Goal: Information Seeking & Learning: Learn about a topic

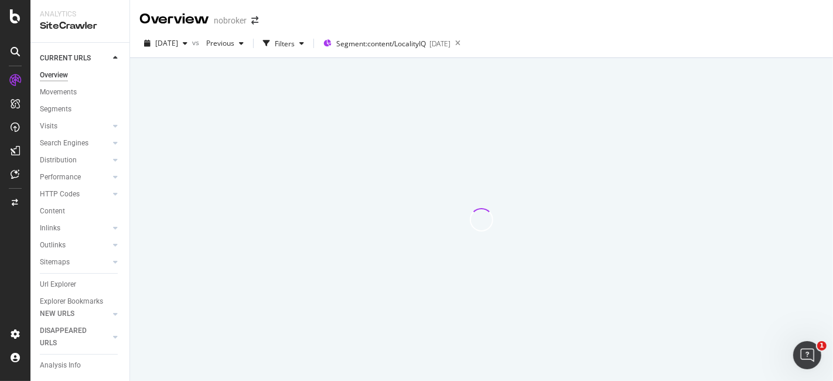
scroll to position [24, 0]
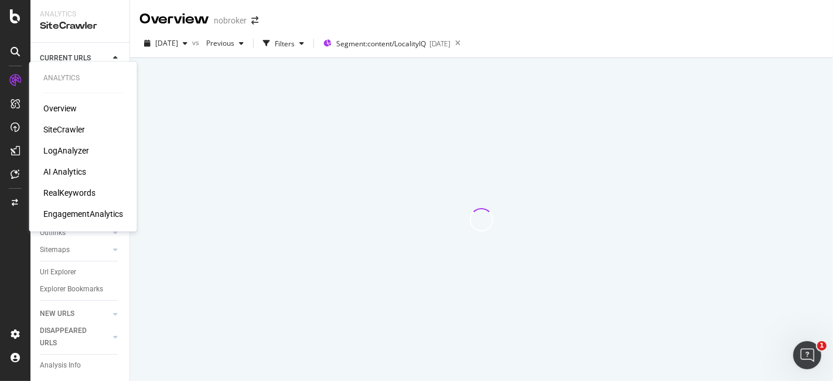
click at [69, 129] on div "SiteCrawler" at bounding box center [64, 130] width 42 height 12
click at [65, 192] on div "RealKeywords" at bounding box center [69, 193] width 52 height 12
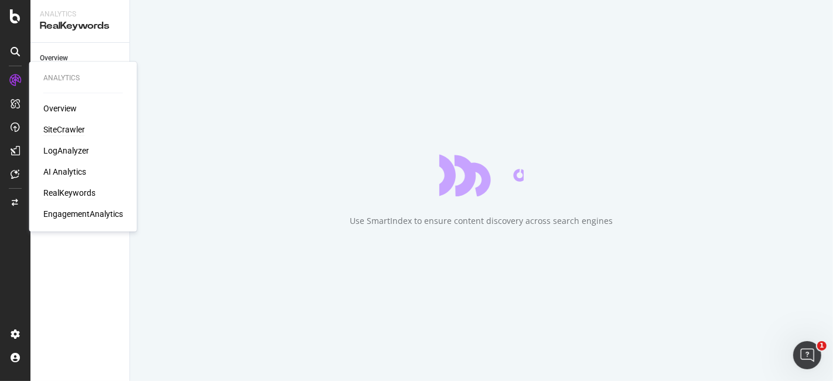
click at [71, 127] on div "SiteCrawler" at bounding box center [64, 130] width 42 height 12
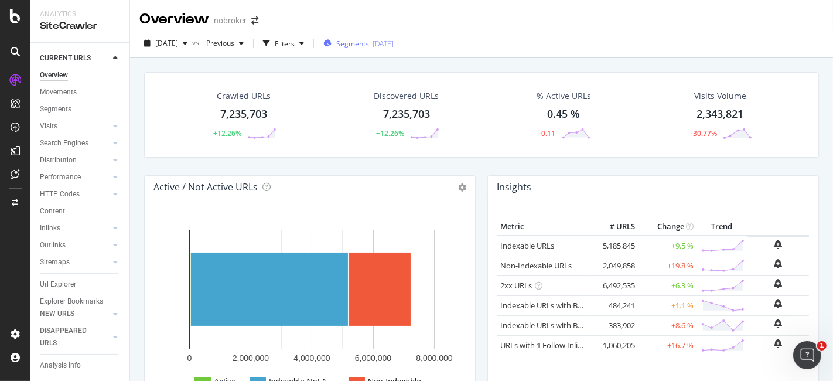
click at [362, 48] on span "Segments" at bounding box center [352, 44] width 33 height 10
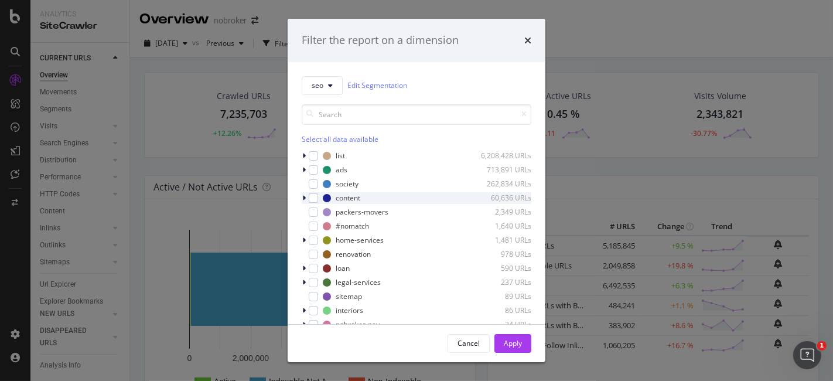
click at [302, 196] on icon "modal" at bounding box center [304, 198] width 4 height 7
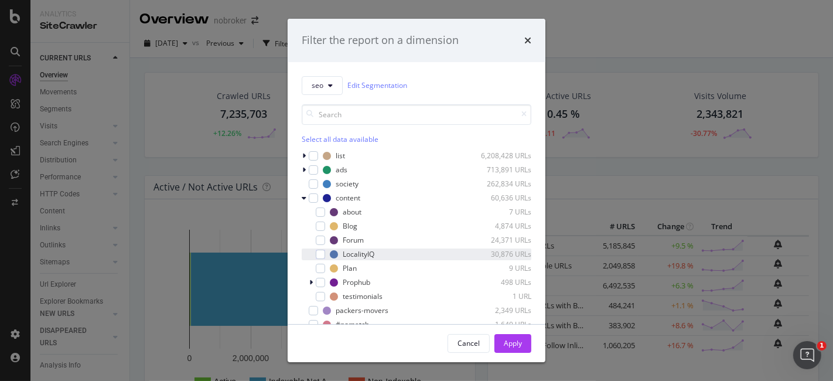
click at [326, 252] on div "LocalityIQ 30,876 URLs" at bounding box center [417, 254] width 230 height 12
click at [507, 341] on div "Apply" at bounding box center [513, 343] width 18 height 10
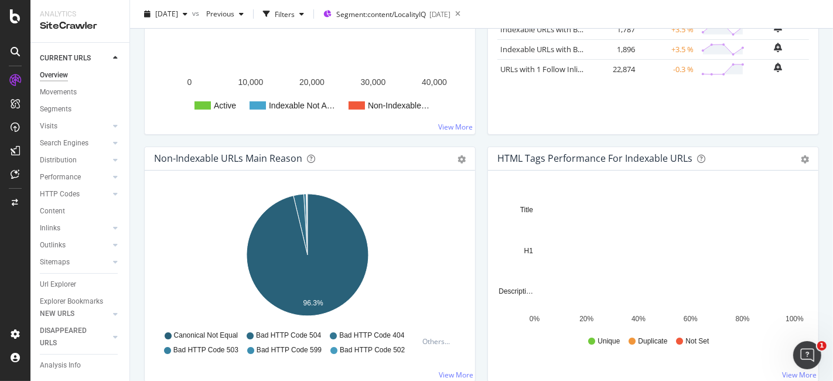
scroll to position [206, 0]
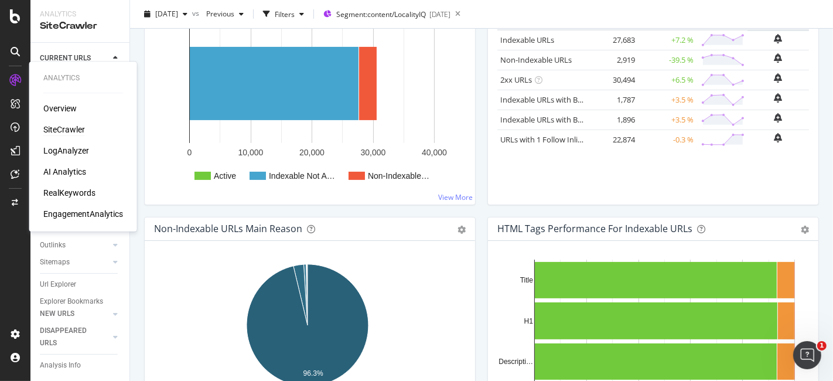
click at [55, 188] on div "RealKeywords" at bounding box center [69, 193] width 52 height 12
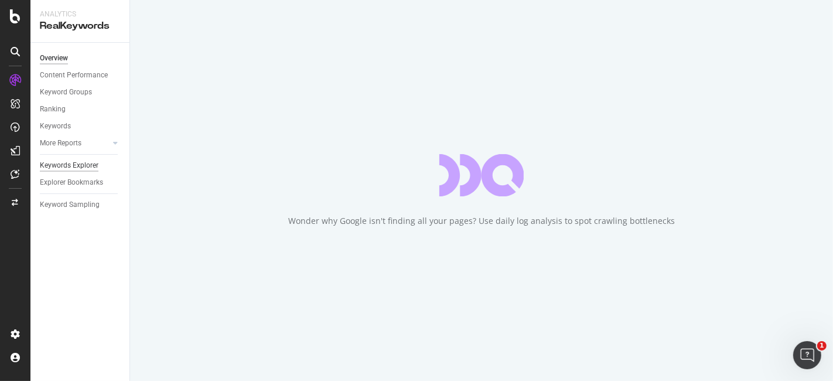
click at [69, 170] on div "Keywords Explorer" at bounding box center [69, 165] width 59 height 12
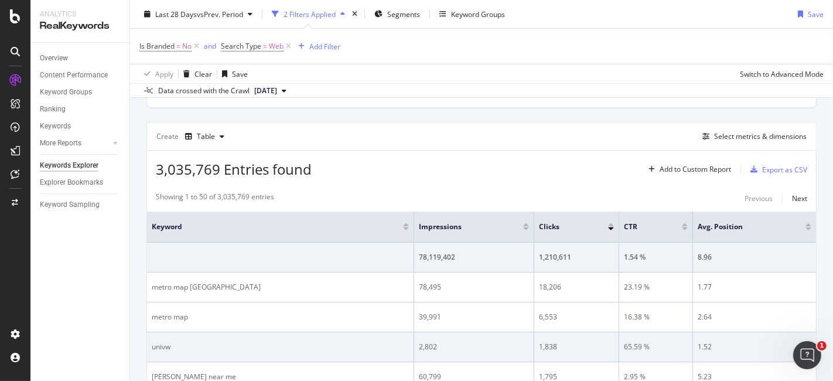
scroll to position [304, 0]
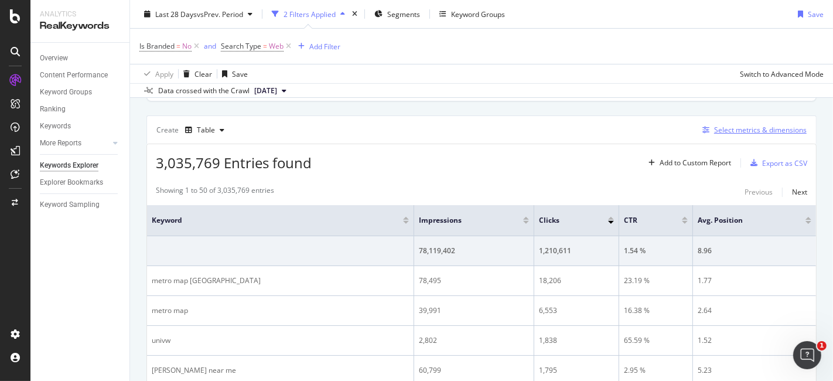
drag, startPoint x: 734, startPoint y: 118, endPoint x: 729, endPoint y: 127, distance: 10.0
click at [729, 127] on div "Create Table Select metrics & dimensions" at bounding box center [481, 129] width 670 height 28
click at [729, 127] on div "Select metrics & dimensions" at bounding box center [760, 130] width 93 height 10
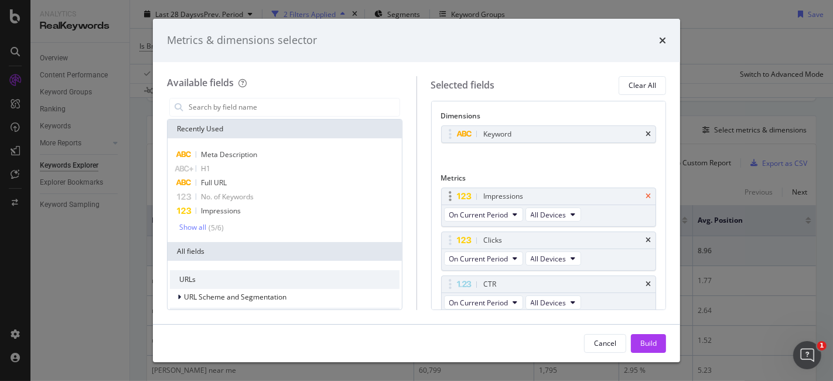
click at [646, 194] on icon "times" at bounding box center [648, 196] width 5 height 7
click at [646, 237] on icon "times" at bounding box center [648, 240] width 5 height 7
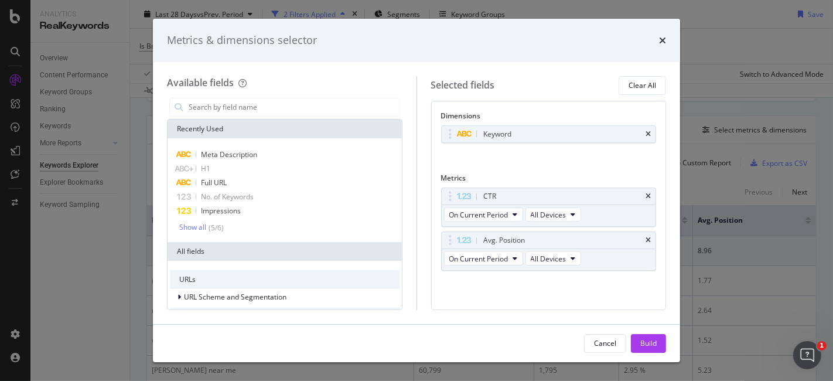
click at [636, 194] on div "CTR" at bounding box center [563, 196] width 162 height 12
click at [648, 196] on icon "times" at bounding box center [648, 196] width 5 height 7
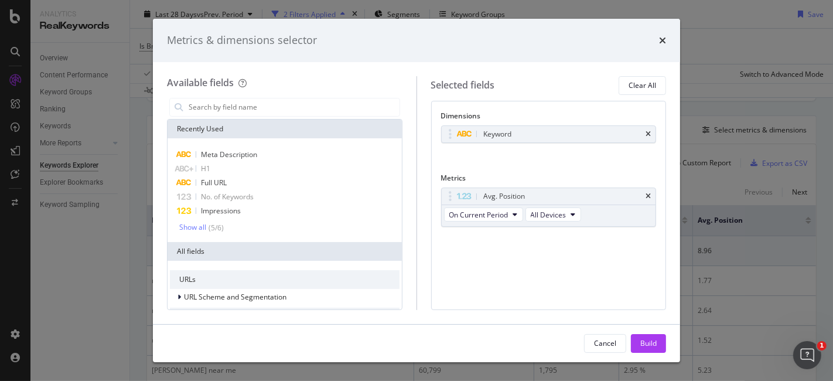
click at [648, 196] on icon "times" at bounding box center [648, 196] width 5 height 7
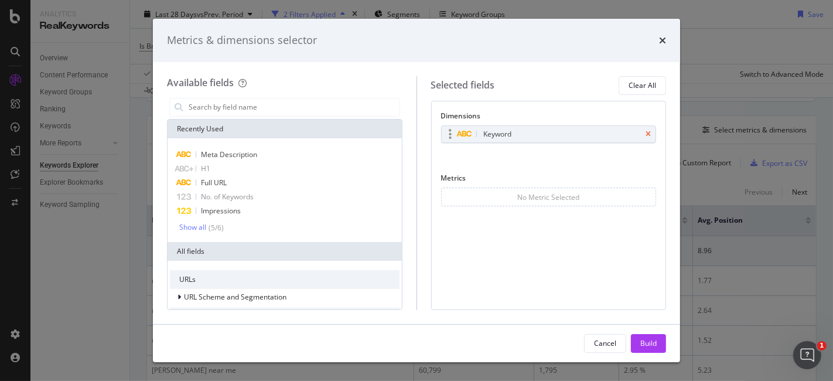
click at [651, 133] on icon "times" at bounding box center [648, 134] width 5 height 7
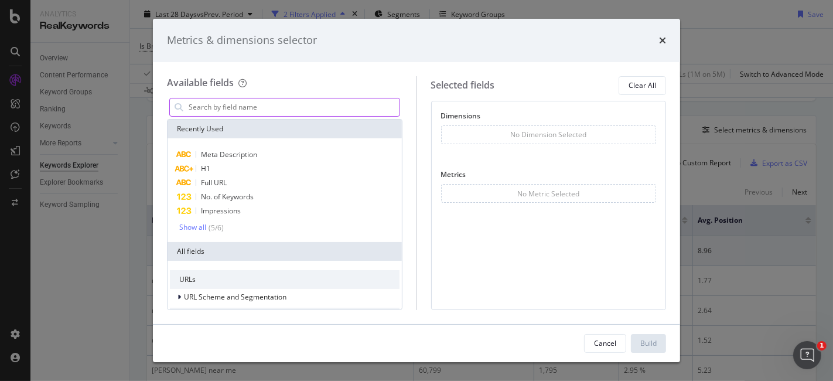
click at [240, 106] on input "modal" at bounding box center [294, 107] width 212 height 18
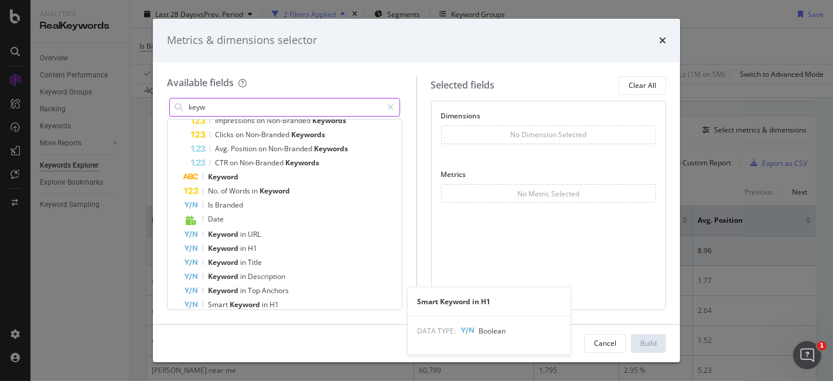
scroll to position [249, 0]
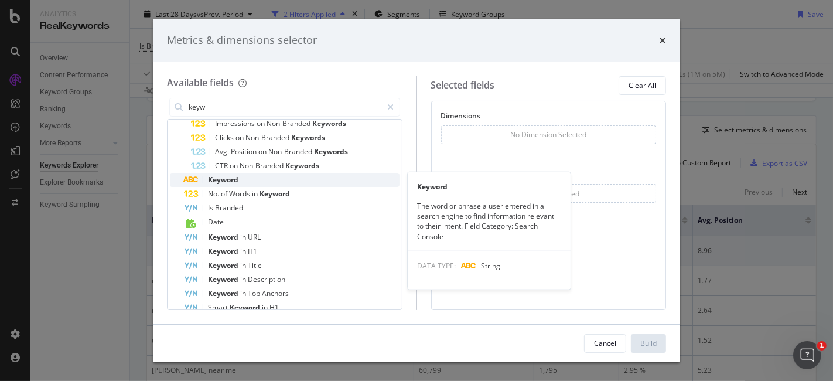
click at [243, 180] on div "Keyword" at bounding box center [292, 180] width 216 height 14
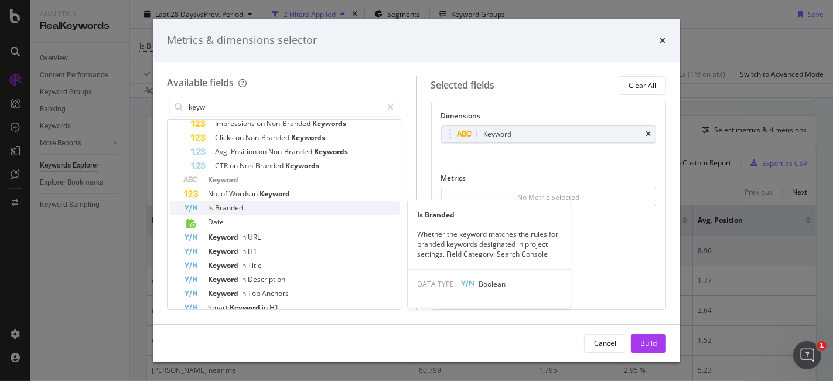
scroll to position [0, 0]
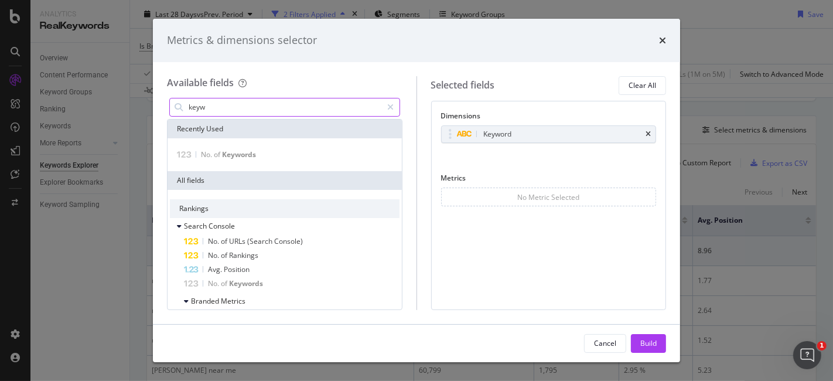
click at [259, 103] on input "keyw" at bounding box center [285, 107] width 195 height 18
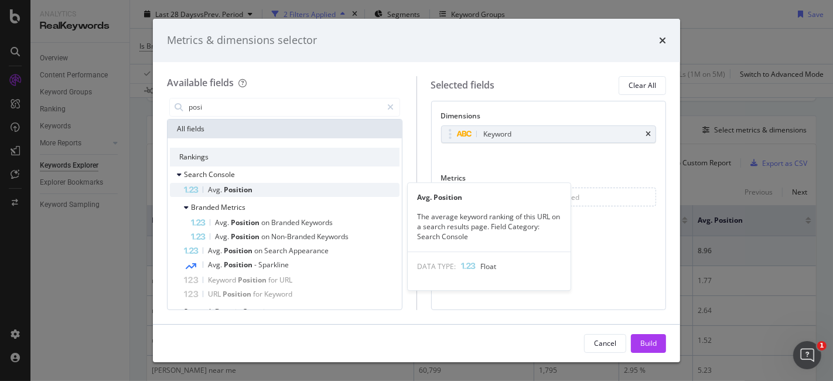
click at [275, 185] on div "Avg. Position" at bounding box center [292, 190] width 216 height 14
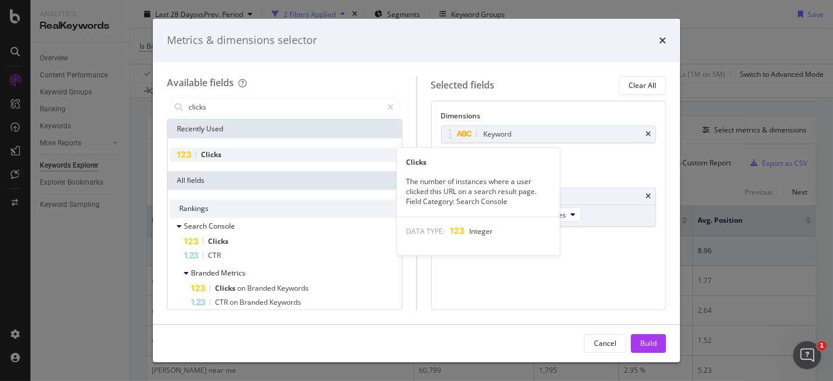
click at [212, 149] on span "Clicks" at bounding box center [211, 154] width 21 height 10
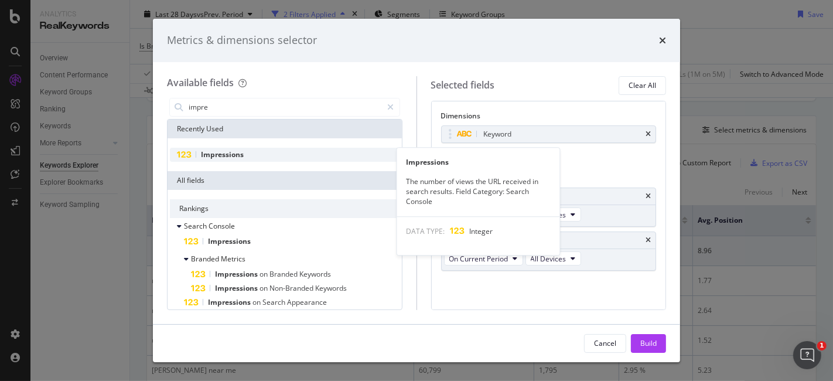
click at [226, 158] on span "Impressions" at bounding box center [222, 154] width 43 height 10
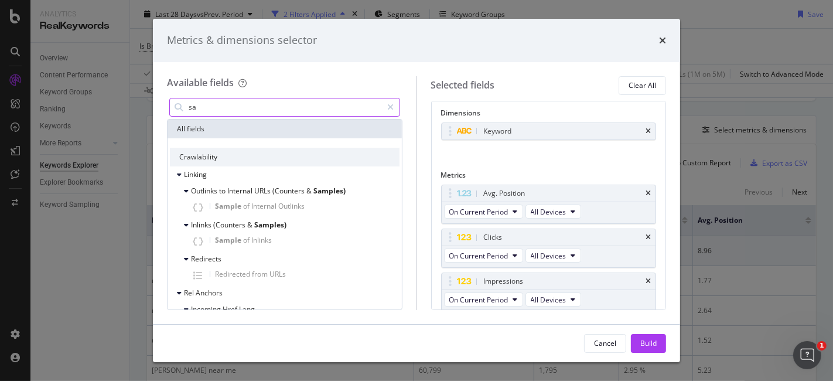
type input "s"
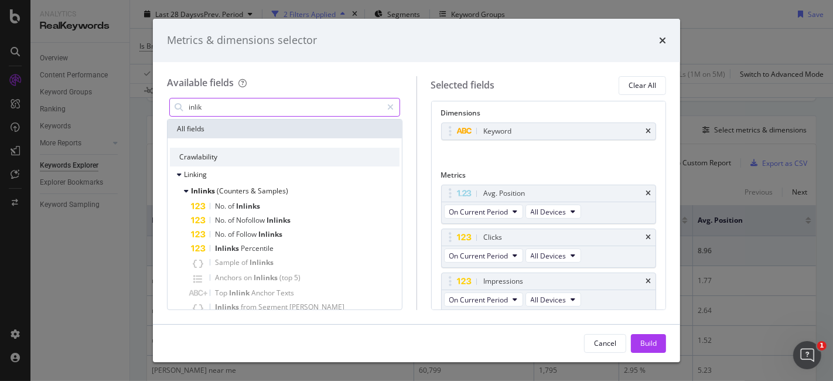
type input "inli"
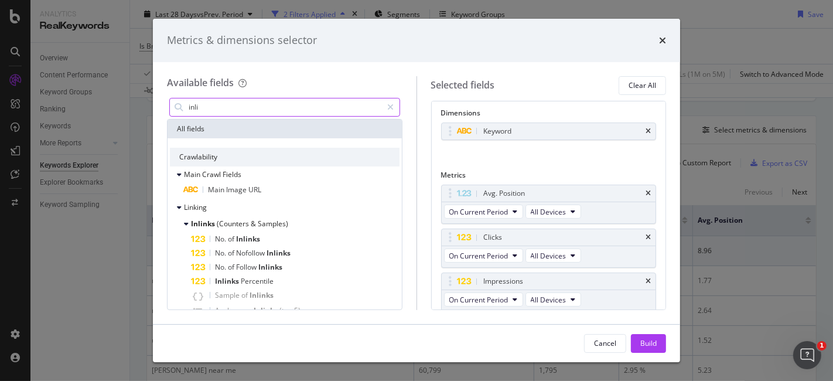
drag, startPoint x: 231, startPoint y: 111, endPoint x: 183, endPoint y: 115, distance: 47.6
click at [183, 115] on div "inli" at bounding box center [284, 107] width 231 height 19
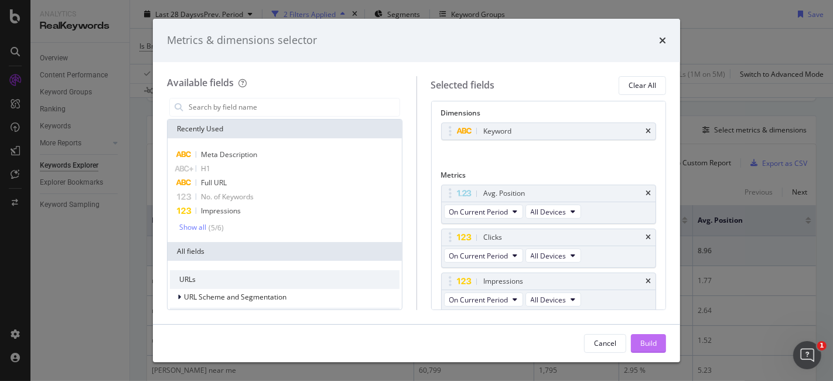
click at [643, 347] on div "Build" at bounding box center [648, 343] width 16 height 10
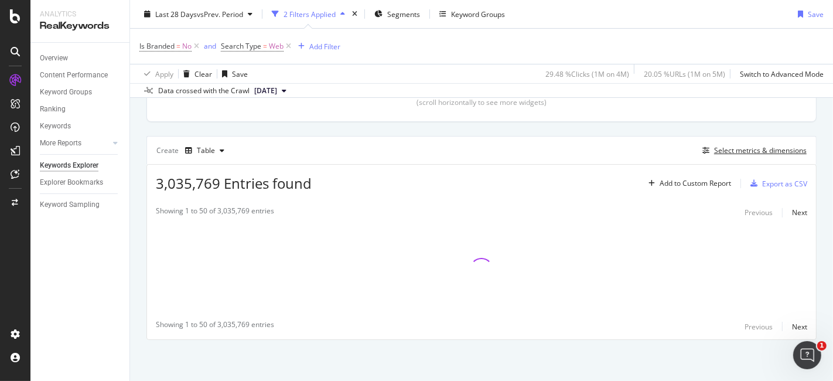
scroll to position [282, 0]
click at [194, 49] on icon at bounding box center [197, 46] width 10 height 12
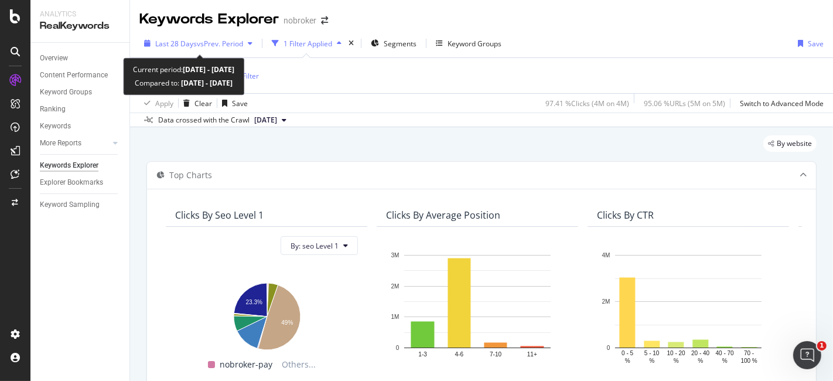
click at [238, 46] on span "vs Prev. Period" at bounding box center [220, 44] width 46 height 10
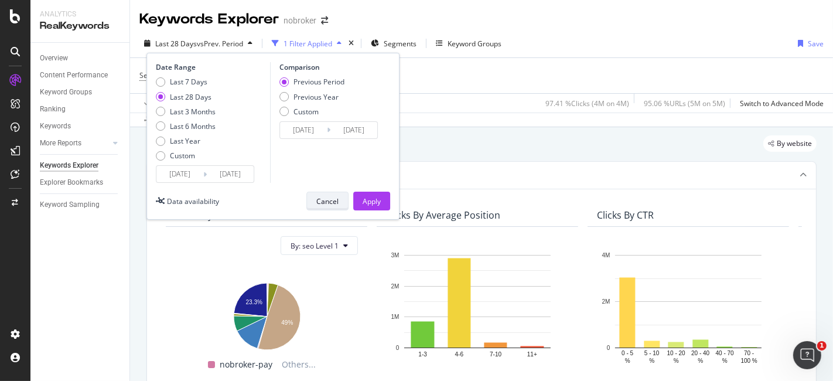
click at [322, 195] on div "Cancel" at bounding box center [327, 201] width 22 height 16
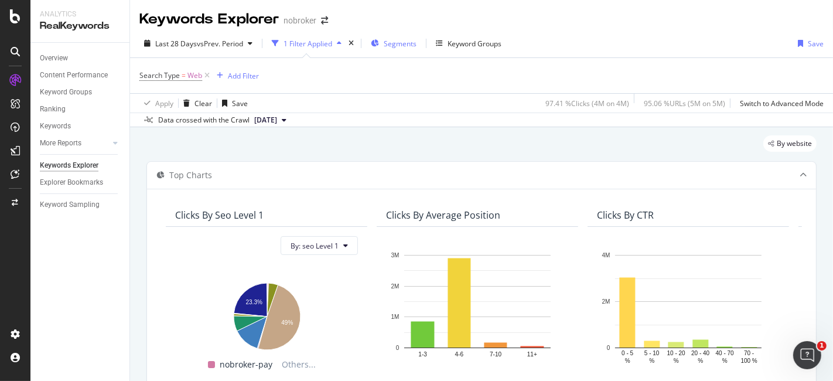
click at [407, 39] on span "Segments" at bounding box center [400, 44] width 33 height 10
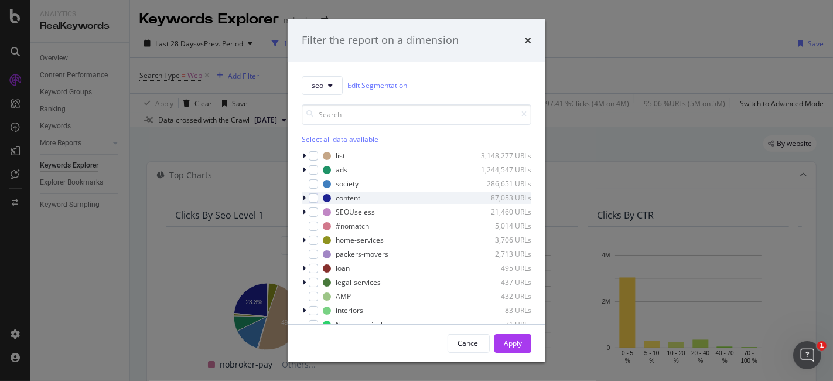
click at [303, 196] on icon "modal" at bounding box center [304, 198] width 4 height 7
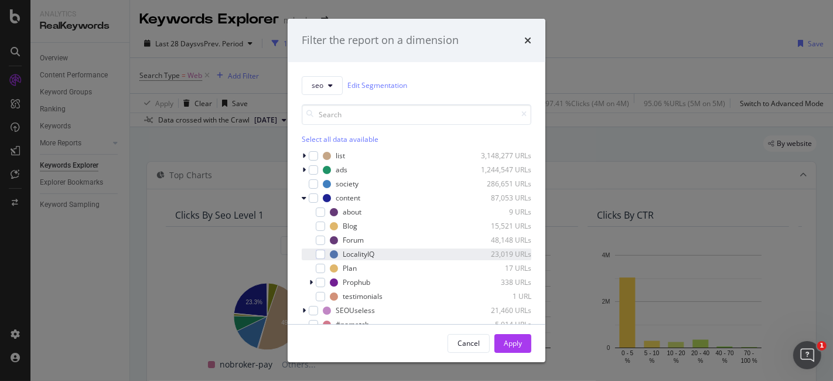
click at [318, 248] on div "LocalityIQ 23,019 URLs" at bounding box center [417, 254] width 230 height 12
click at [512, 346] on div "Apply" at bounding box center [513, 343] width 18 height 10
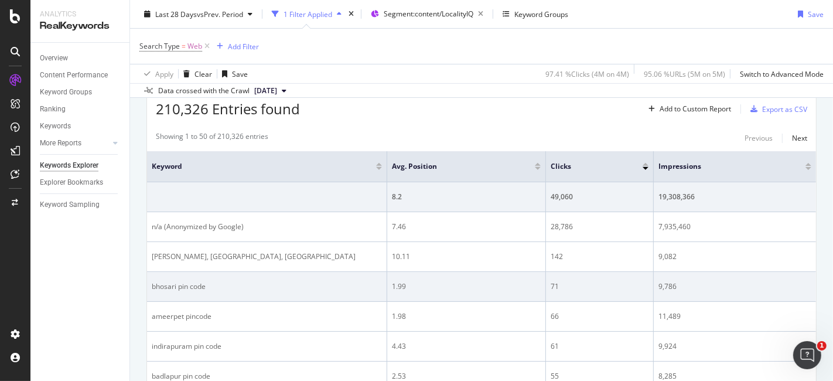
scroll to position [325, 0]
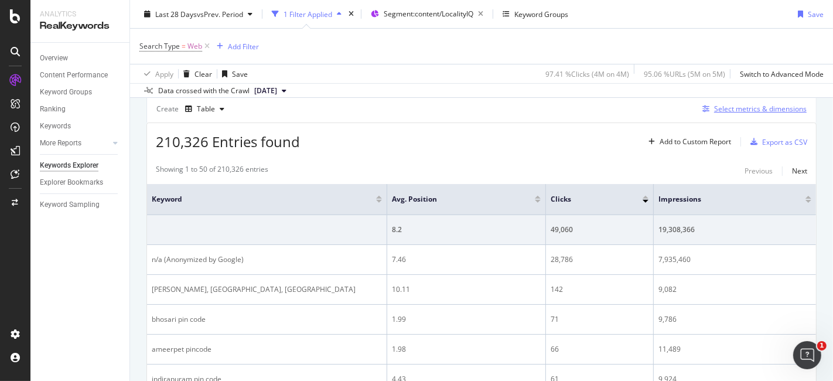
click at [727, 104] on div "Select metrics & dimensions" at bounding box center [760, 109] width 93 height 10
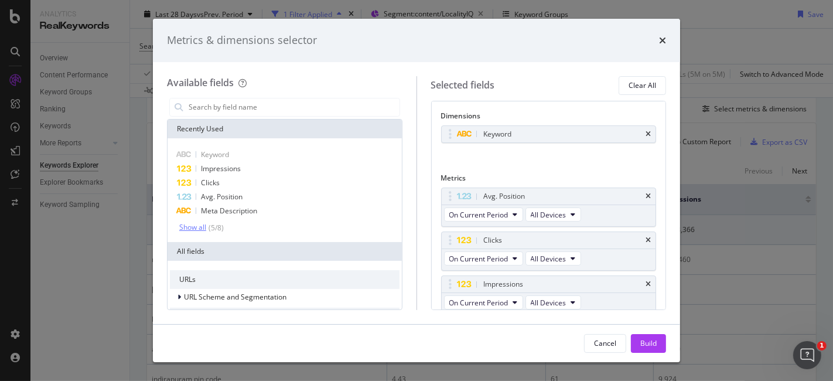
click at [207, 228] on div "( 5 / 8 )" at bounding box center [215, 228] width 18 height 10
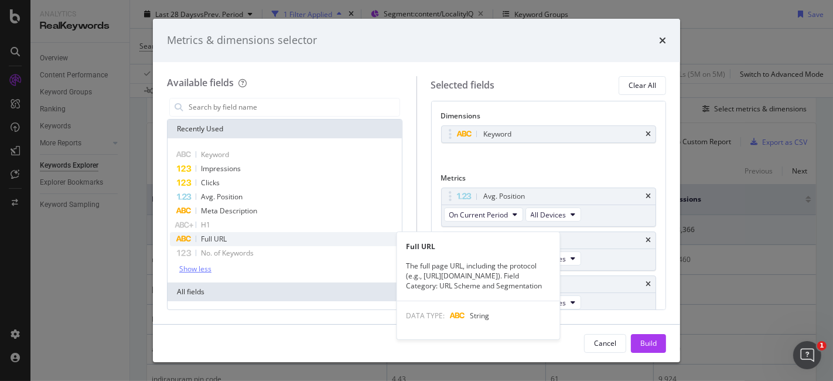
click at [239, 239] on div "Full URL" at bounding box center [285, 239] width 230 height 14
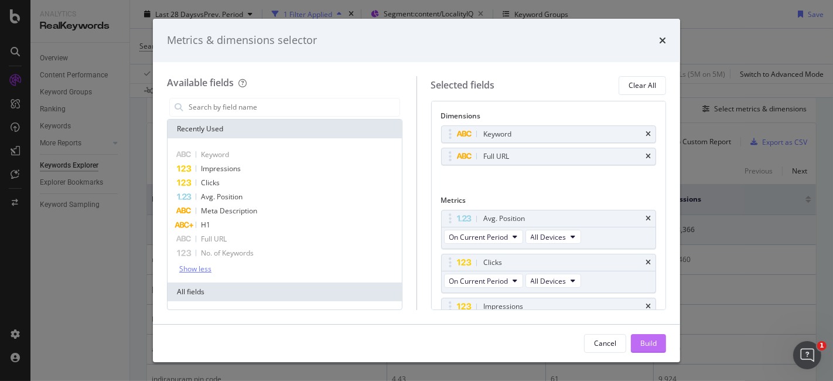
click at [645, 349] on div "Build" at bounding box center [648, 344] width 16 height 18
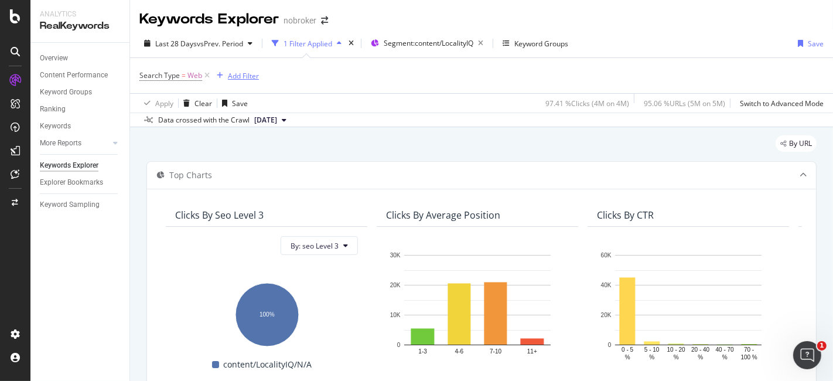
click at [245, 74] on div "Add Filter" at bounding box center [243, 76] width 31 height 10
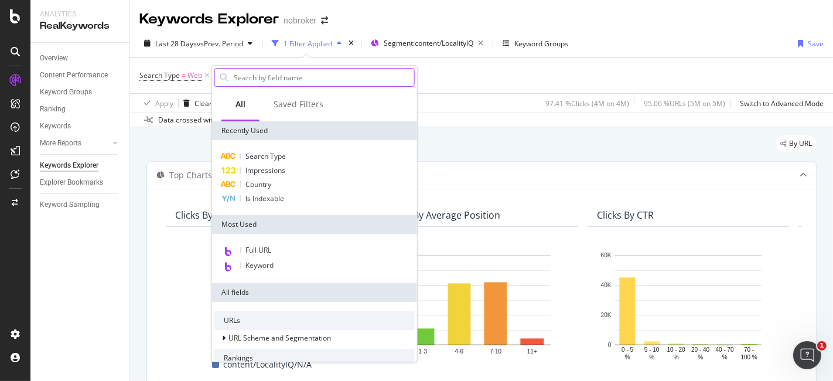
click at [261, 74] on input "text" at bounding box center [324, 78] width 182 height 18
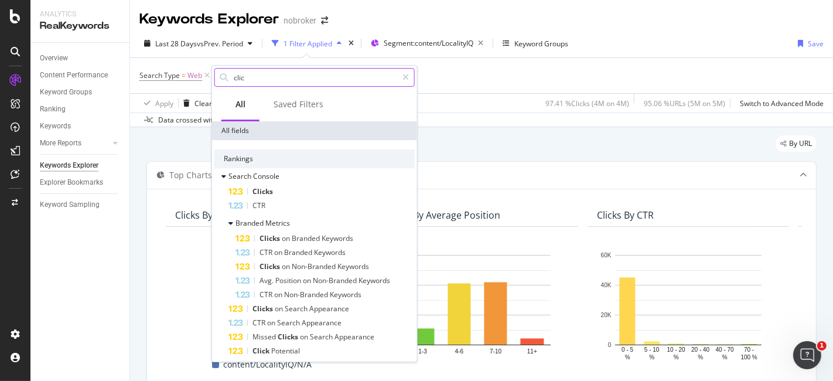
type input "click"
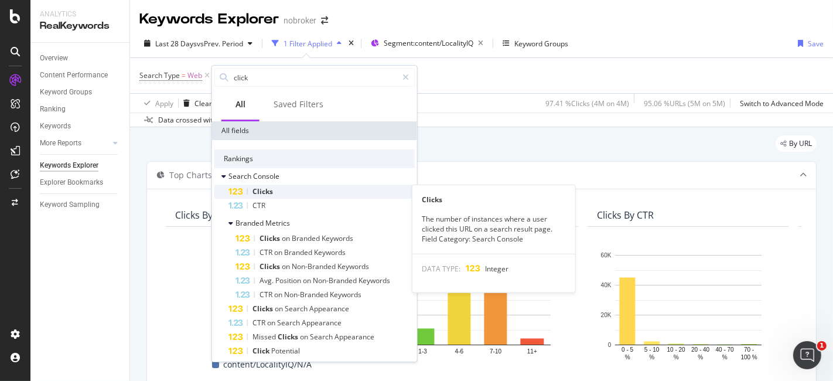
click at [275, 188] on div "Clicks" at bounding box center [322, 192] width 186 height 14
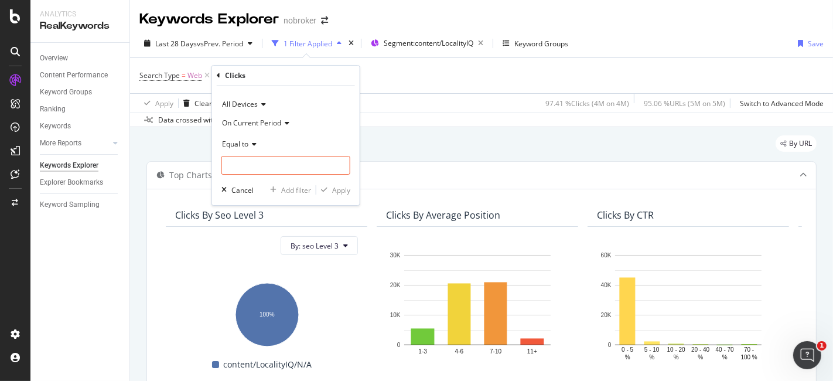
click at [251, 141] on icon at bounding box center [252, 144] width 8 height 7
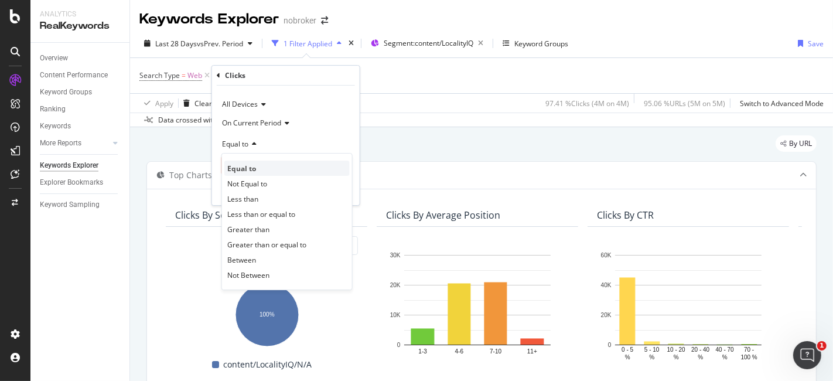
click at [251, 169] on span "Equal to" at bounding box center [241, 168] width 29 height 10
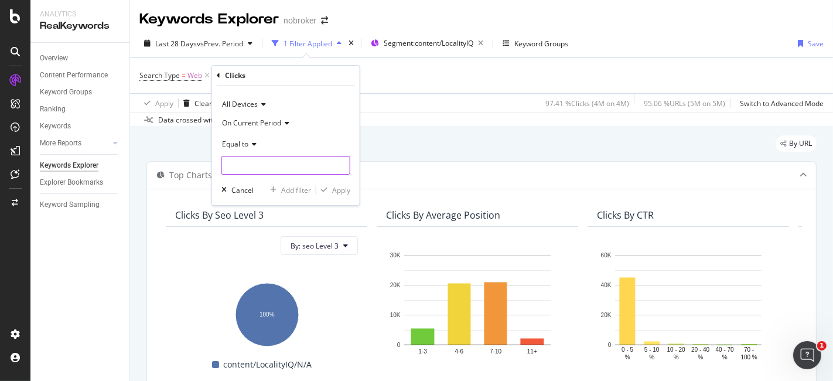
click at [255, 170] on input "number" at bounding box center [285, 165] width 129 height 19
type input "0"
click at [335, 189] on div "Apply" at bounding box center [341, 190] width 18 height 10
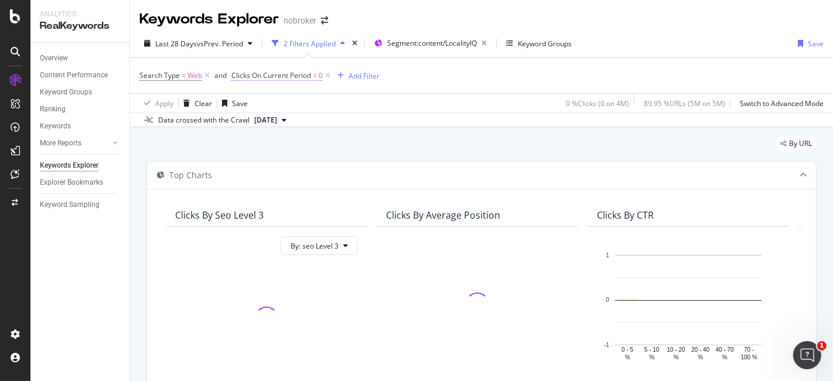
click at [286, 73] on span "Clicks On Current Period" at bounding box center [271, 75] width 80 height 10
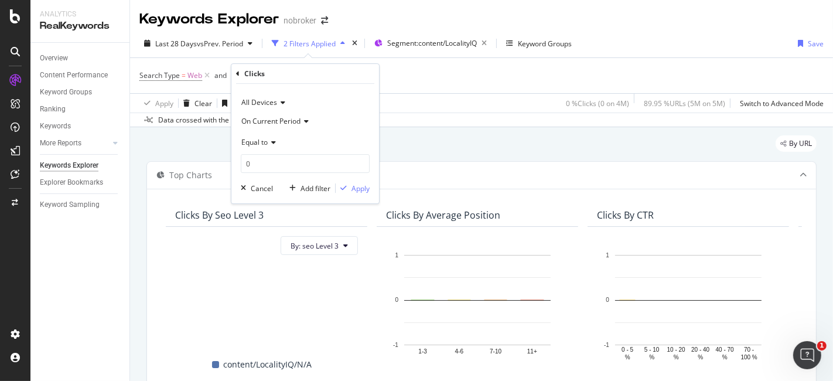
click at [237, 74] on icon at bounding box center [238, 73] width 4 height 7
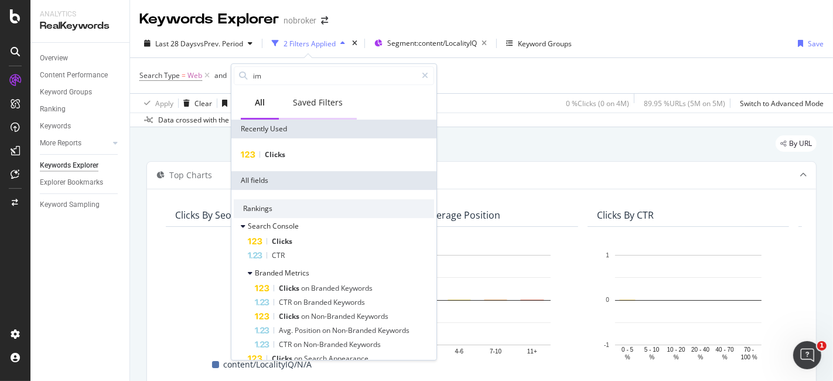
type input "imp"
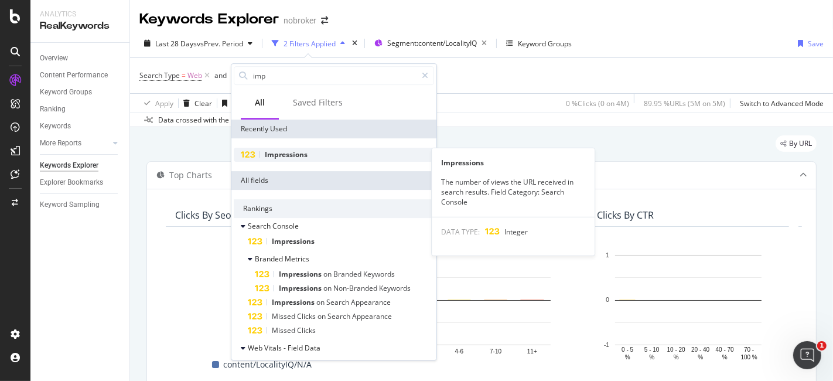
click at [306, 148] on div "Impressions" at bounding box center [334, 155] width 200 height 14
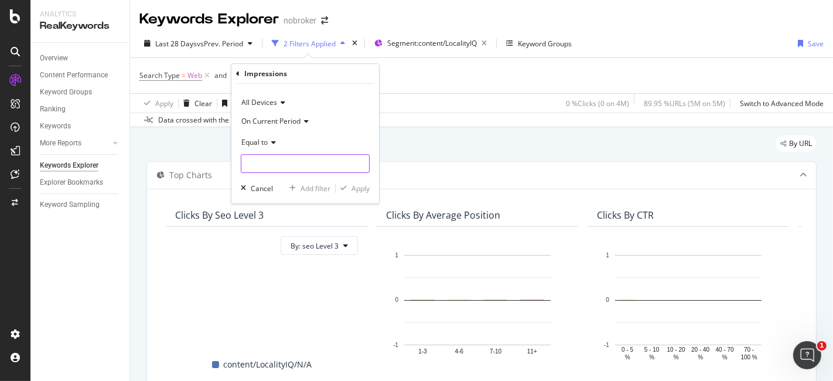
click at [267, 158] on input "number" at bounding box center [305, 163] width 129 height 19
type input "0"
click at [353, 190] on div "Apply" at bounding box center [361, 188] width 18 height 10
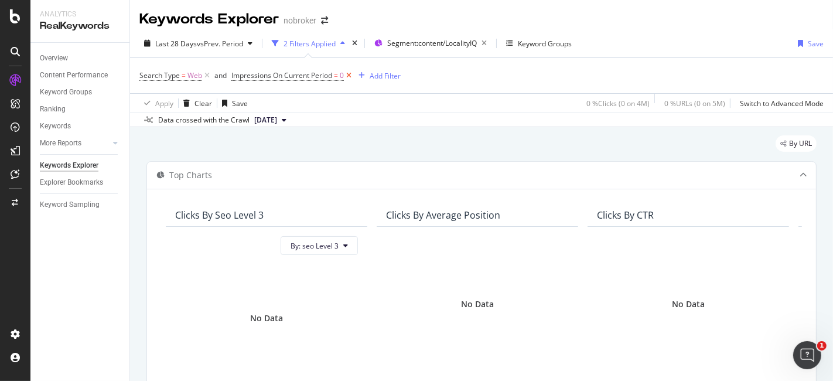
click at [352, 73] on icon at bounding box center [349, 76] width 10 height 12
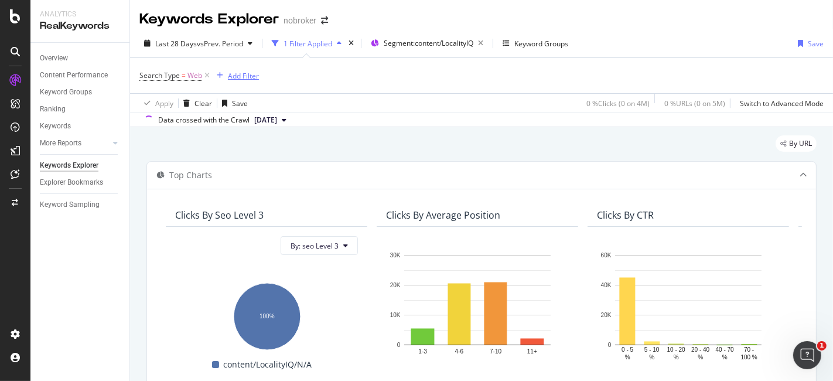
click at [248, 74] on div "Add Filter" at bounding box center [243, 76] width 31 height 10
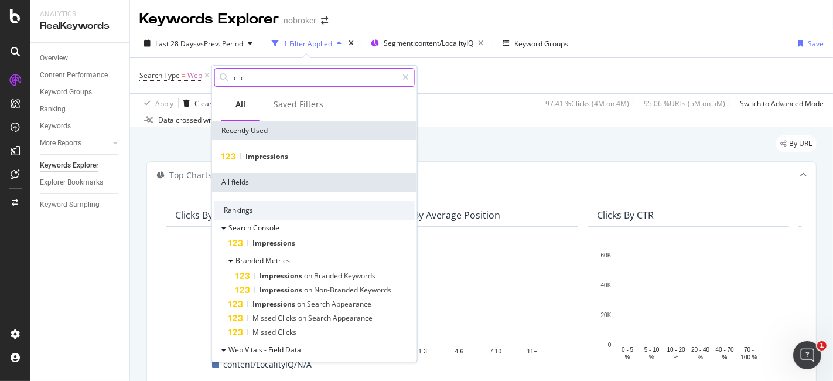
type input "click"
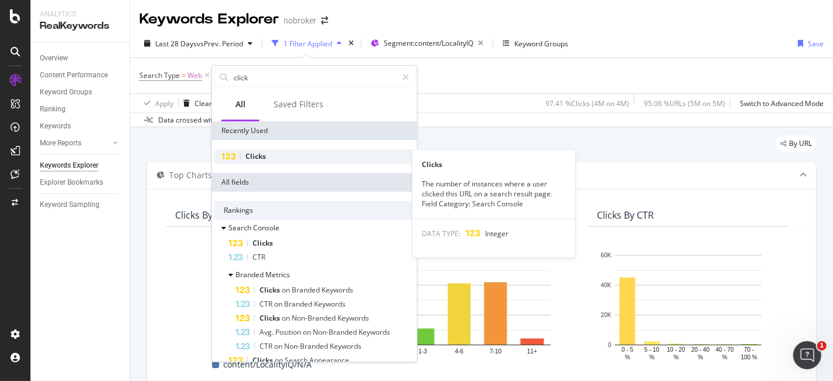
click at [296, 149] on div "Clicks" at bounding box center [314, 156] width 200 height 14
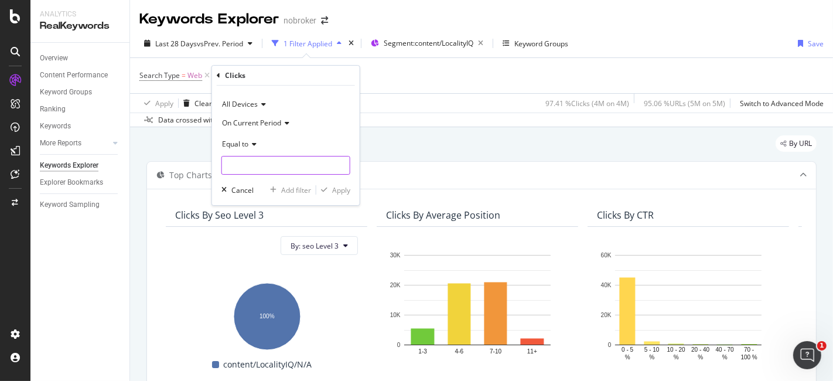
click at [250, 159] on input "number" at bounding box center [285, 165] width 129 height 19
type input "0"
click at [341, 190] on div "Apply" at bounding box center [341, 190] width 18 height 10
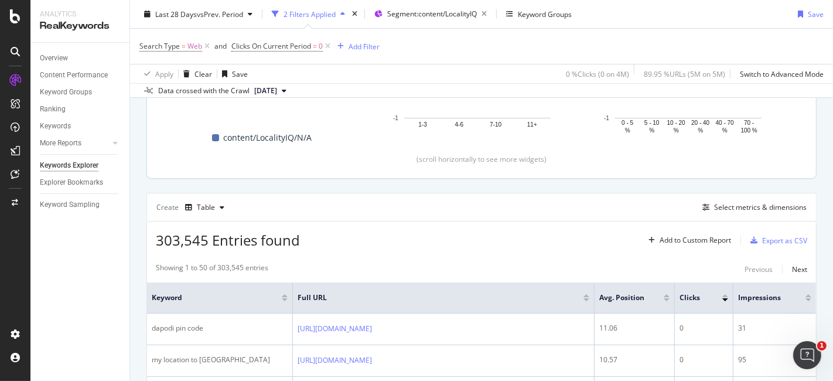
scroll to position [217, 0]
